Goal: Information Seeking & Learning: Check status

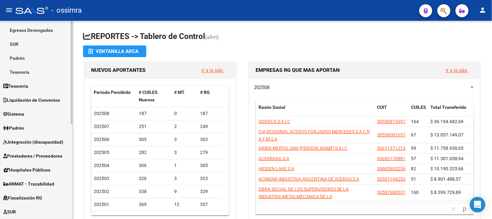
scroll to position [72, 0]
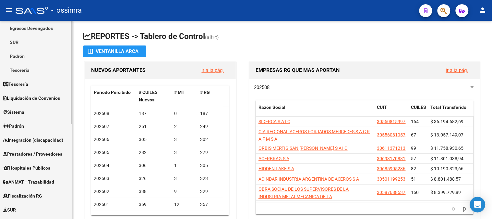
click at [22, 123] on span "Padrón" at bounding box center [13, 125] width 21 height 7
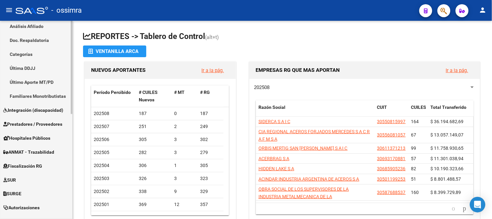
scroll to position [144, 0]
click at [31, 135] on span "Hospitales Públicos" at bounding box center [26, 137] width 47 height 7
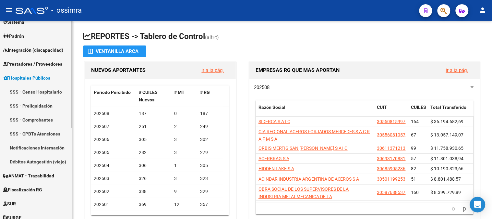
scroll to position [59, 0]
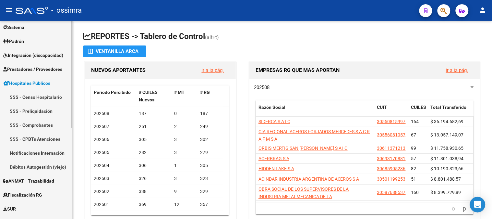
click at [43, 110] on link "SSS - Preliquidación" at bounding box center [36, 111] width 72 height 14
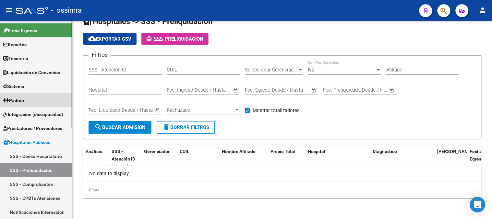
click at [20, 100] on span "Padrón" at bounding box center [13, 100] width 21 height 7
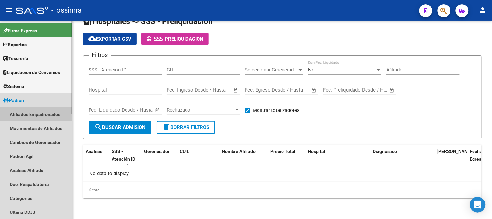
click at [34, 115] on link "Afiliados Empadronados" at bounding box center [36, 114] width 72 height 14
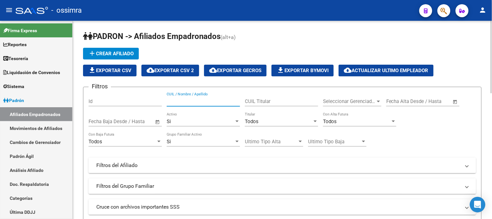
paste input "16044332"
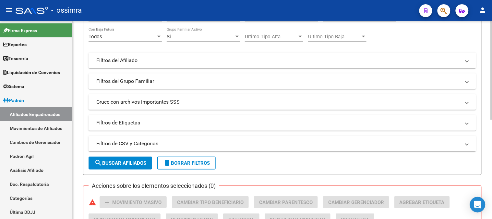
scroll to position [108, 0]
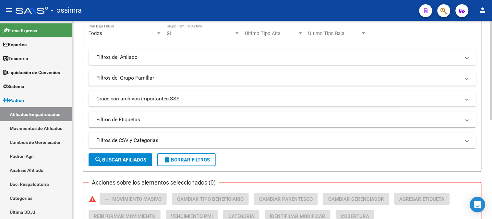
type input "16044332"
click at [136, 157] on span "search Buscar Afiliados" at bounding box center [120, 160] width 52 height 6
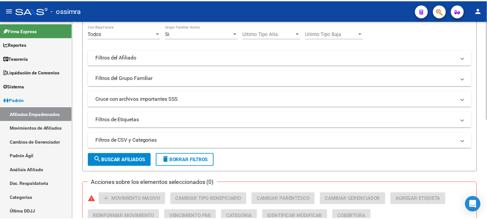
scroll to position [199, 0]
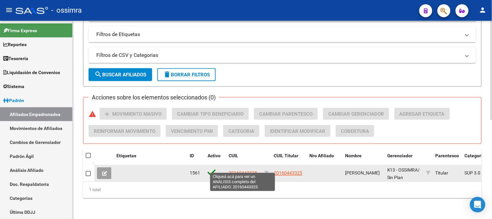
click at [249, 170] on span "20160443325" at bounding box center [243, 172] width 29 height 5
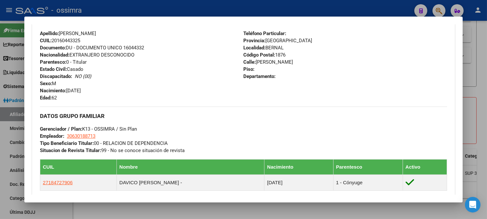
scroll to position [288, 0]
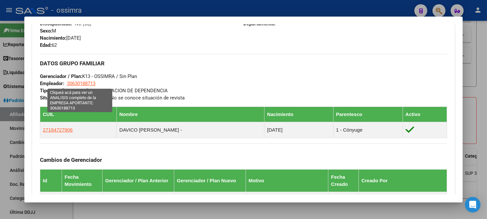
click at [79, 83] on span "30630188713" at bounding box center [81, 83] width 29 height 6
type textarea "30630188713"
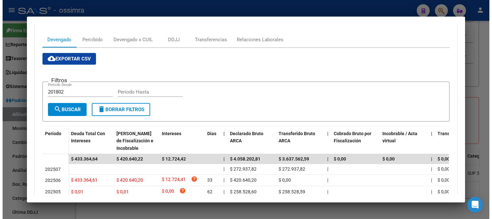
scroll to position [0, 0]
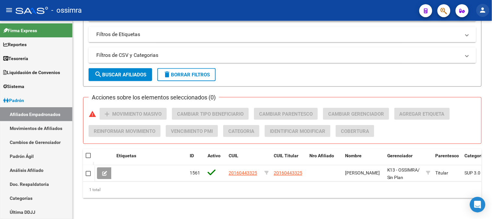
click at [482, 10] on mat-icon "person" at bounding box center [483, 10] width 8 height 8
click at [474, 41] on button "exit_to_app Salir" at bounding box center [470, 43] width 40 height 16
